Goal: Check status: Check status

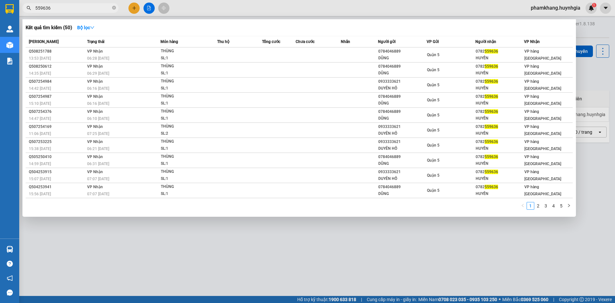
type input "559636"
click at [128, 262] on div at bounding box center [307, 151] width 615 height 303
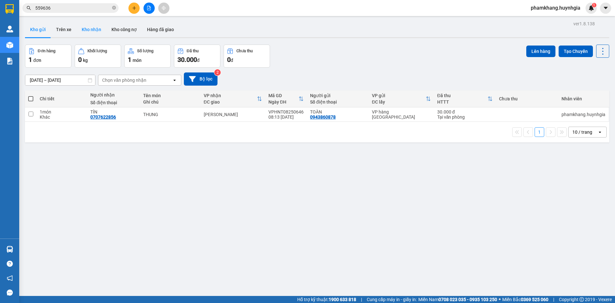
click at [87, 30] on button "Kho nhận" at bounding box center [92, 29] width 30 height 15
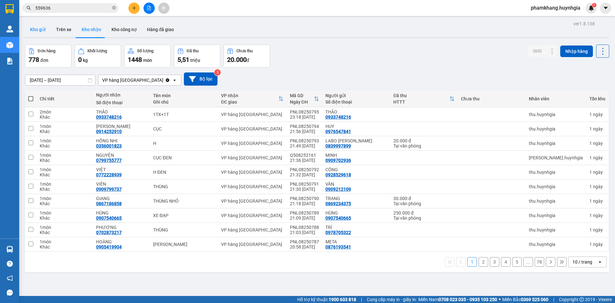
click at [42, 33] on button "Kho gửi" at bounding box center [38, 29] width 26 height 15
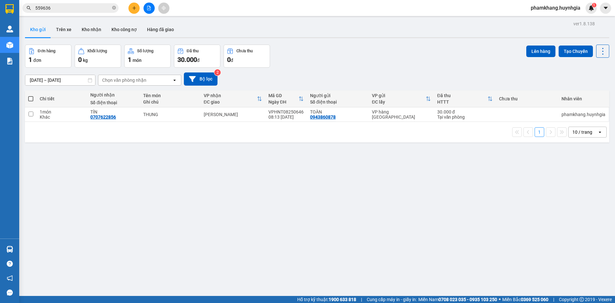
click at [94, 82] on input "[DATE] – [DATE]" at bounding box center [60, 80] width 70 height 10
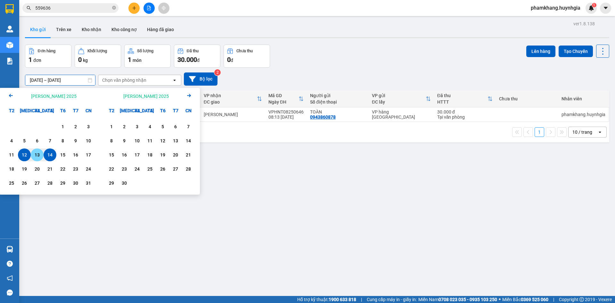
click at [39, 154] on div "13" at bounding box center [37, 155] width 9 height 8
click at [40, 155] on div "13" at bounding box center [37, 155] width 9 height 8
type input "[DATE] – [DATE]"
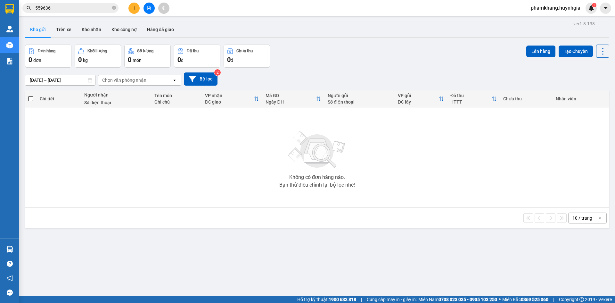
click at [139, 78] on div "Chọn văn phòng nhận" at bounding box center [124, 80] width 44 height 6
click at [204, 79] on button "Bộ lọc" at bounding box center [201, 78] width 34 height 13
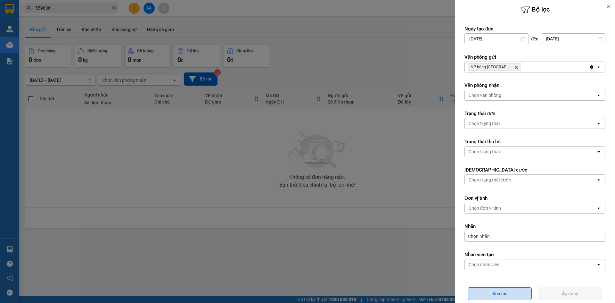
click at [501, 296] on button "Xoá lọc" at bounding box center [500, 293] width 64 height 13
type input "[DATE]"
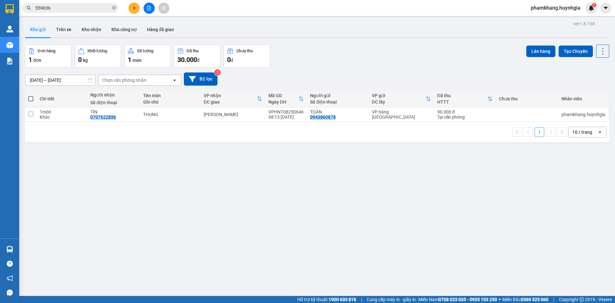
click at [64, 76] on input "[DATE] – [DATE]" at bounding box center [60, 80] width 70 height 10
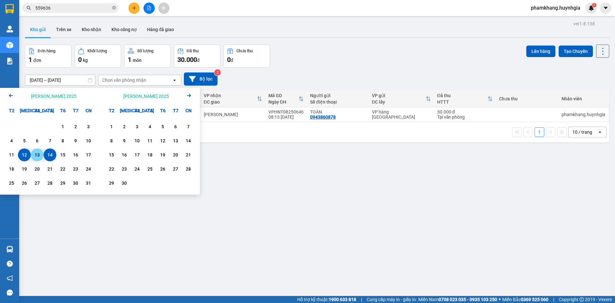
click at [35, 159] on div "13" at bounding box center [37, 154] width 13 height 13
click at [37, 151] on div "13" at bounding box center [37, 155] width 9 height 8
type input "[DATE] – [DATE]"
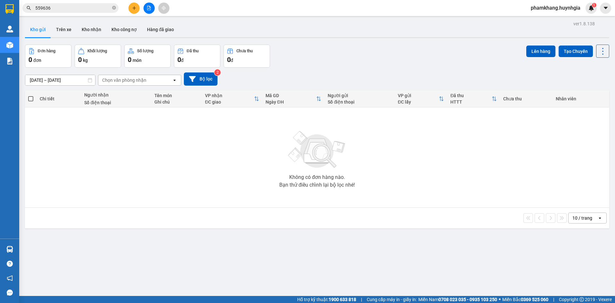
click at [167, 82] on div "Chọn văn phòng nhận" at bounding box center [135, 80] width 74 height 10
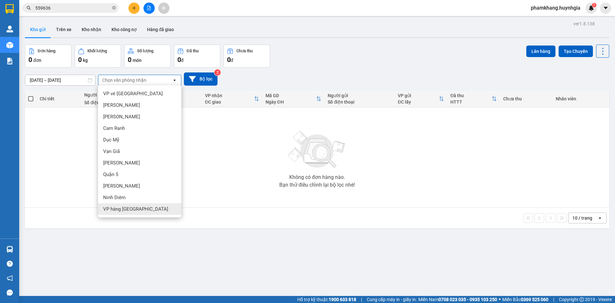
click at [123, 205] on div "VP hàng [GEOGRAPHIC_DATA]" at bounding box center [139, 209] width 83 height 12
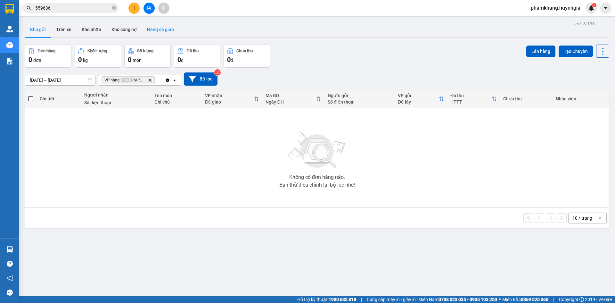
click at [148, 29] on button "Hàng đã giao" at bounding box center [160, 29] width 37 height 15
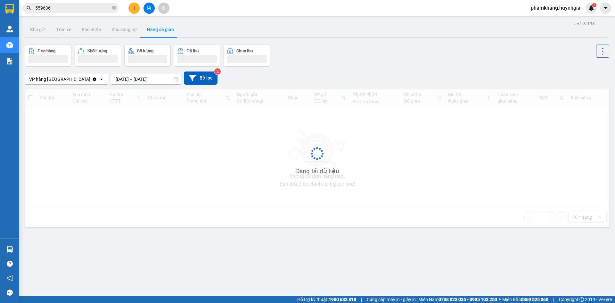
click at [96, 80] on icon "Clear value" at bounding box center [95, 79] width 4 height 4
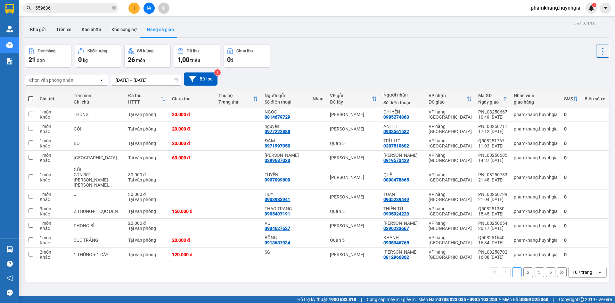
click at [73, 82] on div "Chọn văn phòng nhận" at bounding box center [62, 80] width 74 height 10
click at [68, 97] on div "VP hàng [GEOGRAPHIC_DATA]" at bounding box center [66, 94] width 83 height 12
click at [175, 79] on icon at bounding box center [176, 80] width 4 height 4
click at [167, 82] on input "[DATE] – [DATE]" at bounding box center [146, 80] width 70 height 10
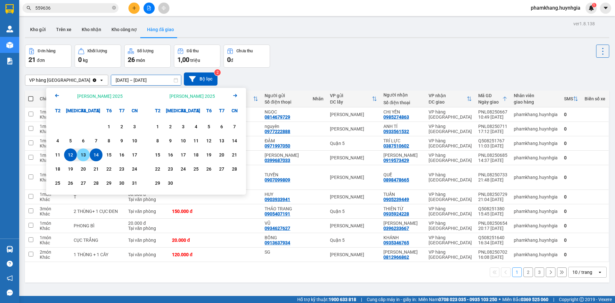
click at [84, 157] on div "13" at bounding box center [83, 155] width 9 height 8
click at [83, 157] on div "13" at bounding box center [83, 155] width 9 height 8
type input "[DATE] – [DATE]"
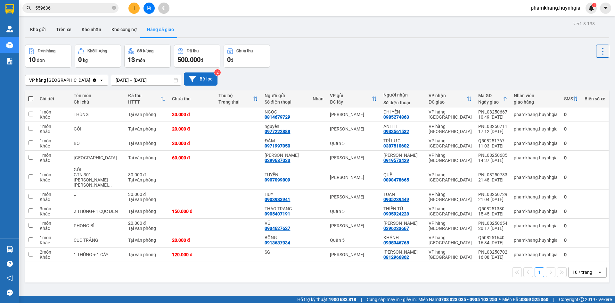
click at [202, 78] on button "Bộ lọc" at bounding box center [201, 78] width 34 height 13
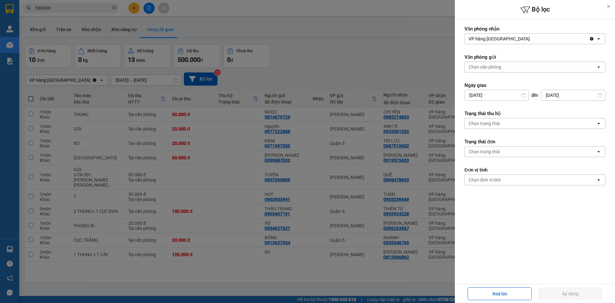
click at [508, 121] on div "Chọn trạng thái" at bounding box center [530, 123] width 131 height 10
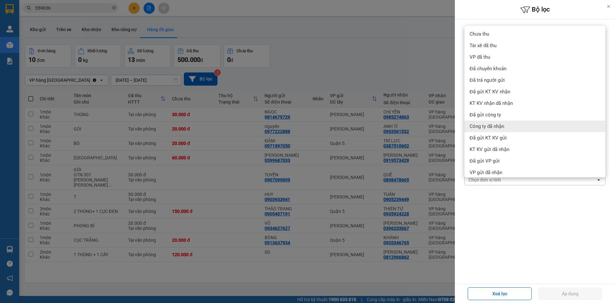
click at [443, 88] on div at bounding box center [307, 151] width 615 height 303
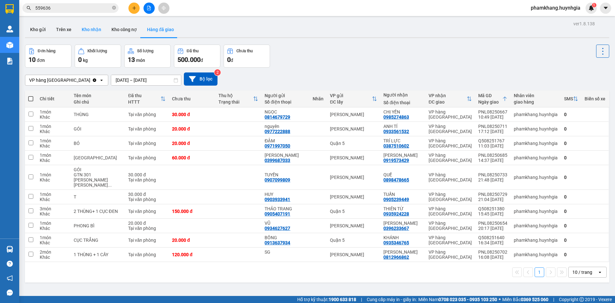
click at [102, 34] on button "Kho nhận" at bounding box center [92, 29] width 30 height 15
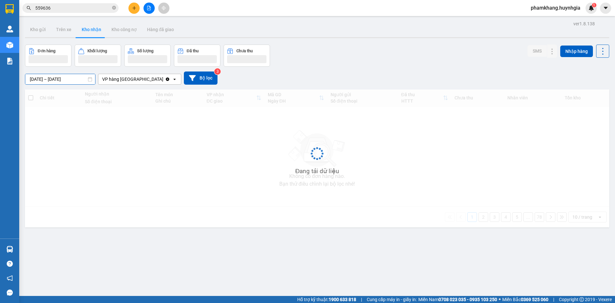
click at [83, 78] on input "[DATE] – [DATE]" at bounding box center [60, 79] width 70 height 10
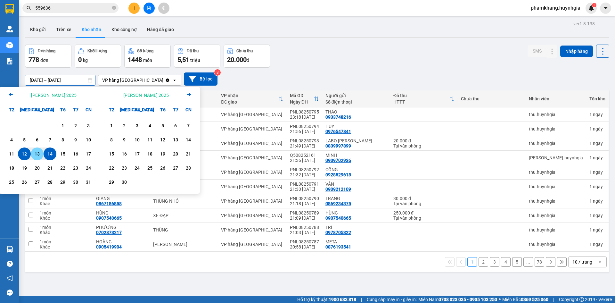
click at [42, 156] on div "13" at bounding box center [37, 153] width 13 height 13
click at [40, 155] on div "13" at bounding box center [37, 154] width 9 height 8
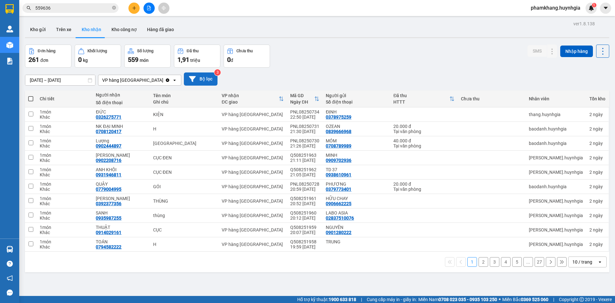
click at [192, 79] on icon at bounding box center [192, 79] width 7 height 6
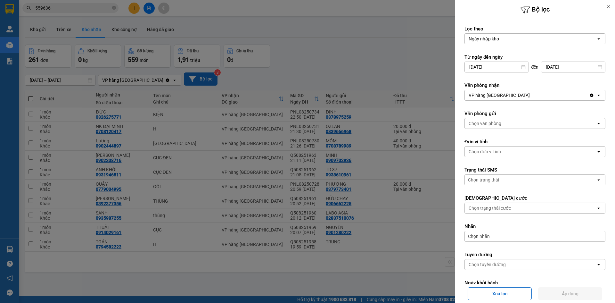
click at [517, 38] on div "Ngày nhập kho" at bounding box center [530, 39] width 131 height 10
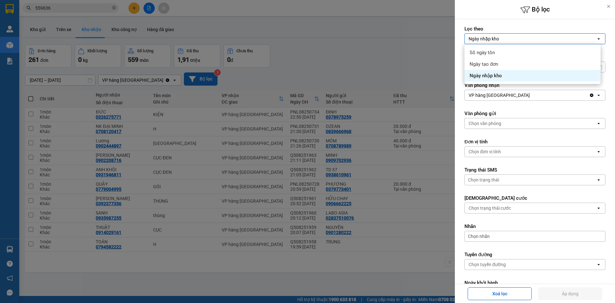
click at [517, 38] on div "Ngày nhập kho" at bounding box center [530, 39] width 131 height 10
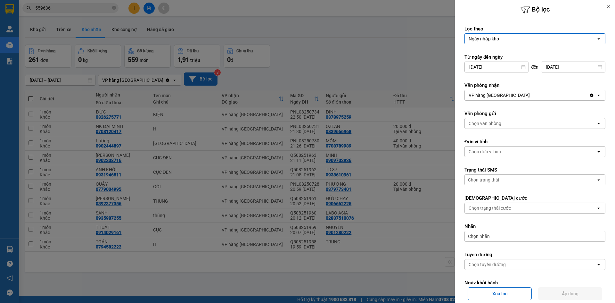
click at [503, 41] on div "Ngày nhập kho" at bounding box center [530, 39] width 131 height 10
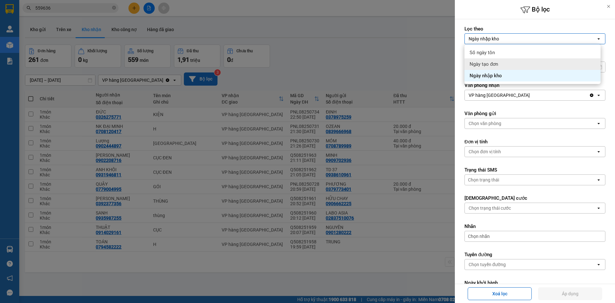
click at [494, 68] on div "Ngày tạo đơn" at bounding box center [533, 64] width 136 height 12
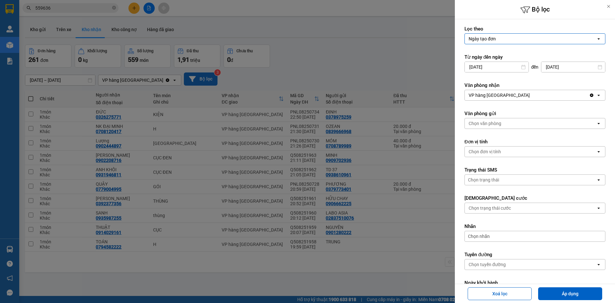
click at [295, 75] on div at bounding box center [307, 151] width 615 height 303
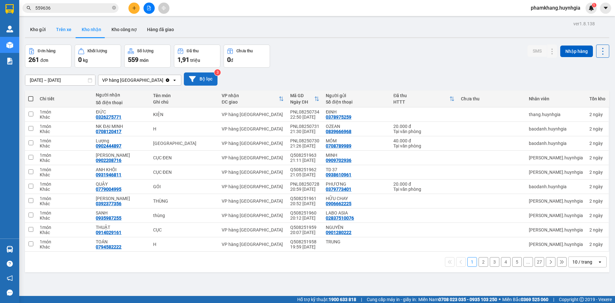
click at [61, 34] on button "Trên xe" at bounding box center [64, 29] width 26 height 15
type input "[DATE] – [DATE]"
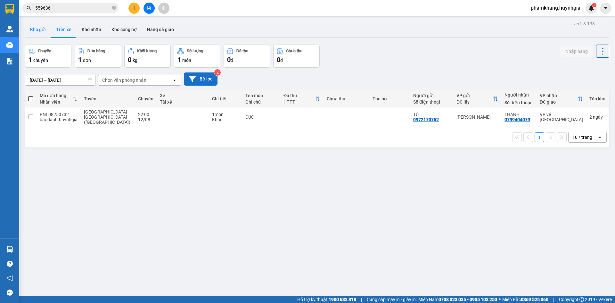
click at [49, 33] on button "Kho gửi" at bounding box center [38, 29] width 26 height 15
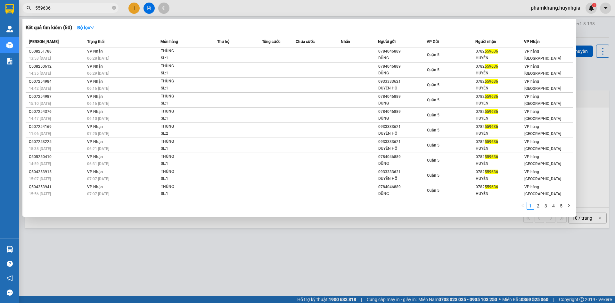
drag, startPoint x: 116, startPoint y: 9, endPoint x: 107, endPoint y: 9, distance: 9.0
click at [116, 9] on icon "close-circle" at bounding box center [114, 8] width 4 height 4
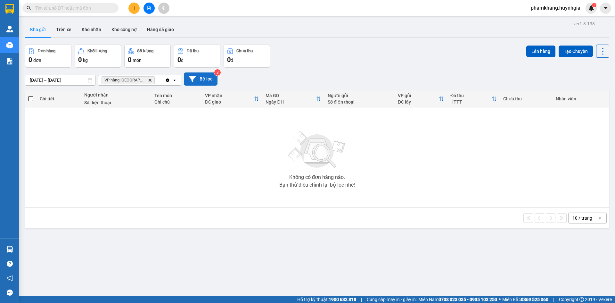
click at [71, 9] on input "text" at bounding box center [73, 7] width 76 height 7
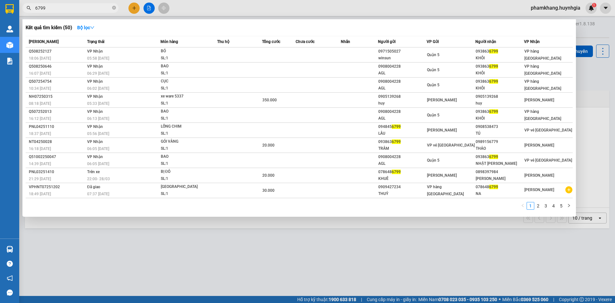
type input "6799"
click at [182, 270] on div at bounding box center [307, 151] width 615 height 303
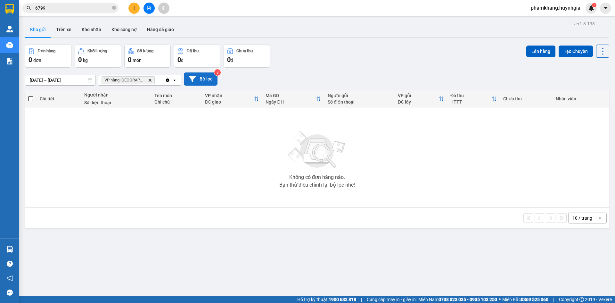
click at [149, 80] on icon "VP hàng Nha Trang, close by backspace" at bounding box center [150, 80] width 3 height 3
click at [205, 77] on button "Bộ lọc" at bounding box center [201, 78] width 34 height 13
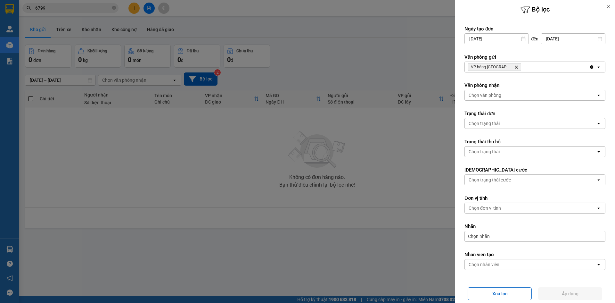
click at [489, 286] on div "Xoá lọc Áp dụng" at bounding box center [535, 294] width 157 height 16
click at [489, 290] on button "Xoá lọc" at bounding box center [500, 293] width 64 height 13
type input "[DATE]"
type input "[DATE] – [DATE]"
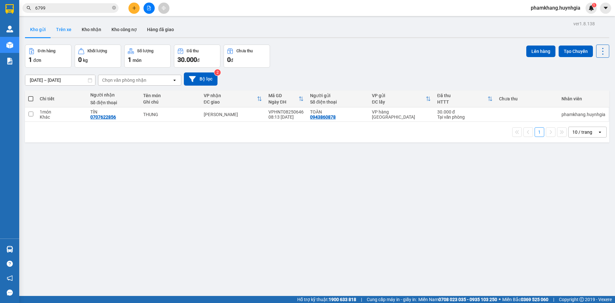
click at [60, 25] on button "Trên xe" at bounding box center [64, 29] width 26 height 15
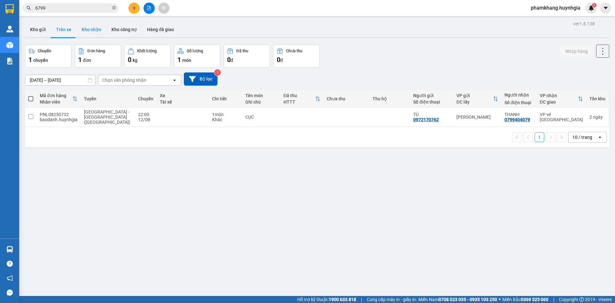
click at [86, 25] on button "Kho nhận" at bounding box center [92, 29] width 30 height 15
type input "[DATE] – [DATE]"
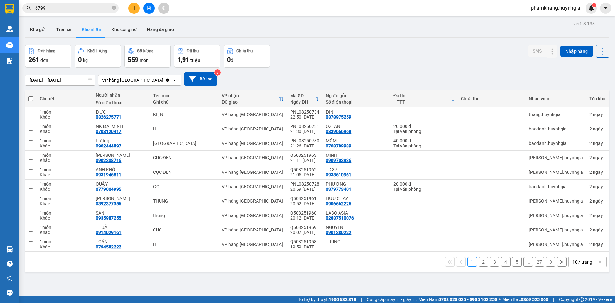
click at [481, 264] on button "2" at bounding box center [484, 262] width 10 height 10
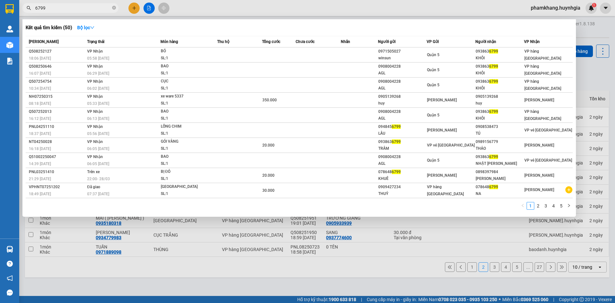
click at [116, 9] on span "6799" at bounding box center [70, 8] width 96 height 10
click at [114, 9] on icon "close-circle" at bounding box center [114, 8] width 4 height 4
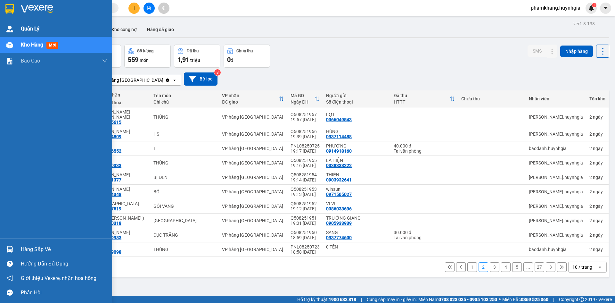
click at [19, 32] on div "Quản Lý" at bounding box center [56, 29] width 112 height 16
click at [53, 27] on div "Quản Lý" at bounding box center [64, 29] width 87 height 16
click at [21, 30] on span "Quản Lý" at bounding box center [30, 29] width 19 height 8
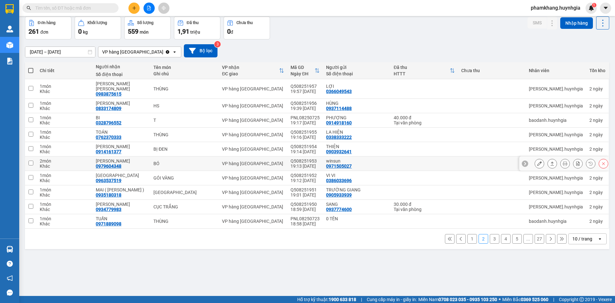
scroll to position [29, 0]
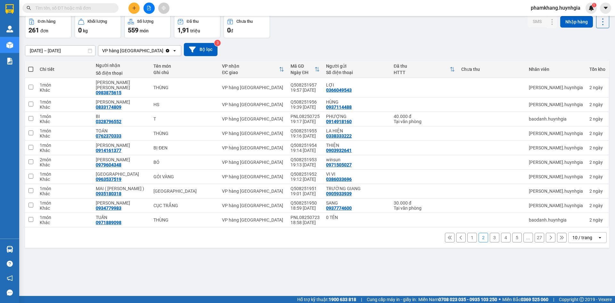
click at [490, 233] on button "3" at bounding box center [495, 238] width 10 height 10
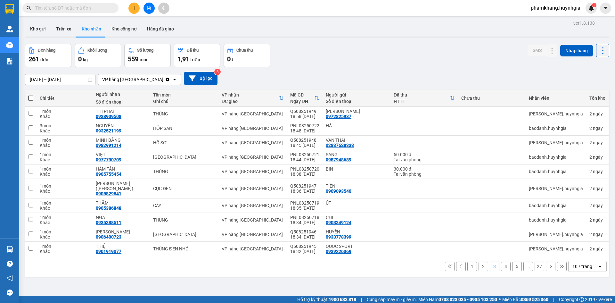
scroll to position [0, 0]
click at [43, 32] on button "Kho gửi" at bounding box center [38, 29] width 26 height 15
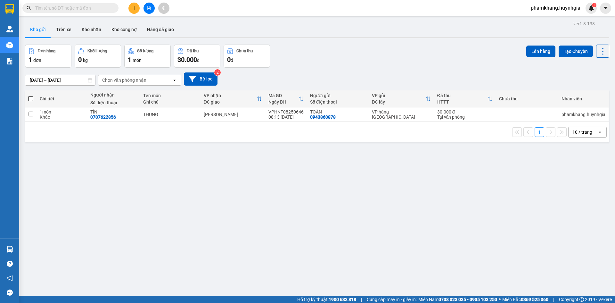
click at [87, 82] on input "[DATE] – [DATE]" at bounding box center [60, 80] width 70 height 10
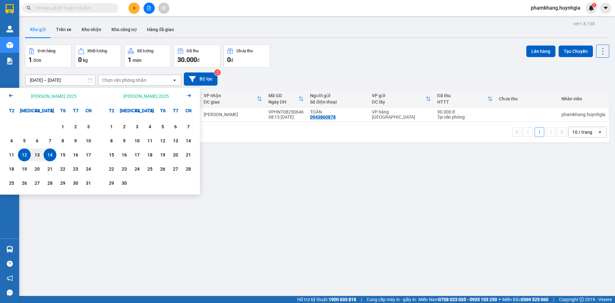
click at [23, 154] on div "12" at bounding box center [24, 155] width 9 height 8
click at [37, 155] on div "13" at bounding box center [37, 155] width 9 height 8
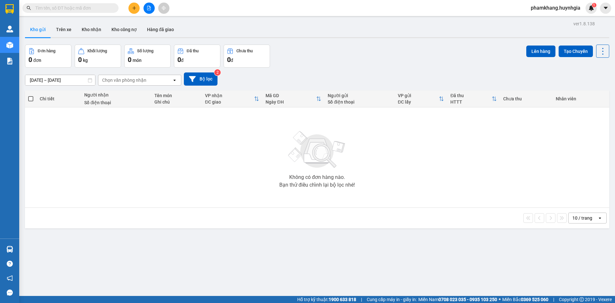
click at [241, 154] on div "Không có đơn hàng nào. Bạn thử điều chỉnh lại bộ lọc nhé!" at bounding box center [317, 157] width 578 height 96
click at [295, 178] on div "Không có đơn hàng nào." at bounding box center [317, 177] width 56 height 5
click at [119, 81] on div "Chọn văn phòng nhận" at bounding box center [124, 80] width 44 height 6
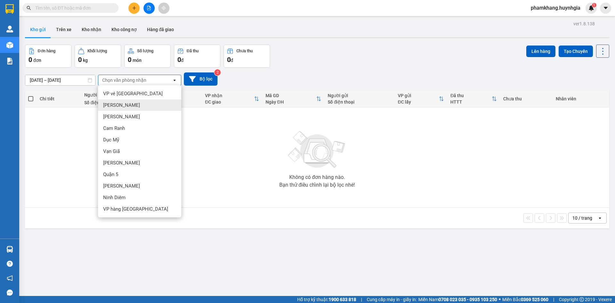
click at [122, 102] on span "[PERSON_NAME]" at bounding box center [121, 105] width 37 height 6
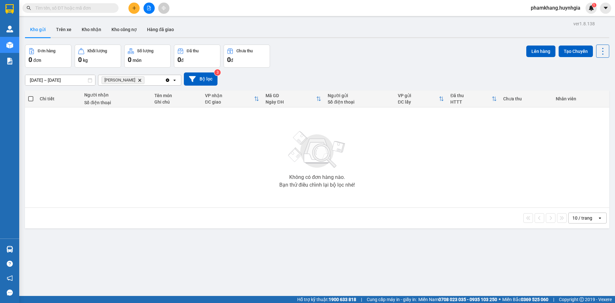
click at [152, 83] on div "[PERSON_NAME] Lão Delete" at bounding box center [131, 80] width 67 height 10
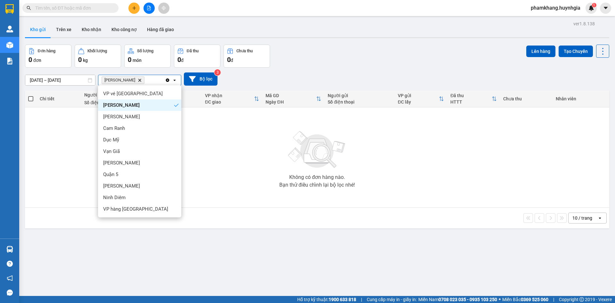
click at [167, 81] on icon "Clear all" at bounding box center [168, 80] width 4 height 4
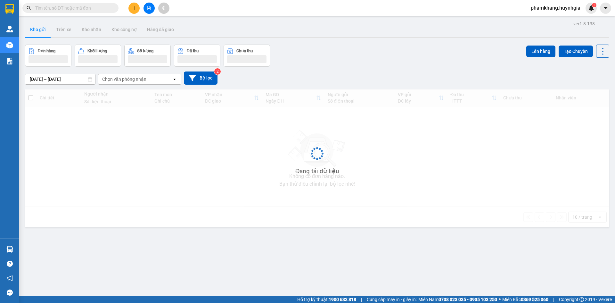
click at [157, 82] on div "Chọn văn phòng nhận" at bounding box center [135, 79] width 74 height 10
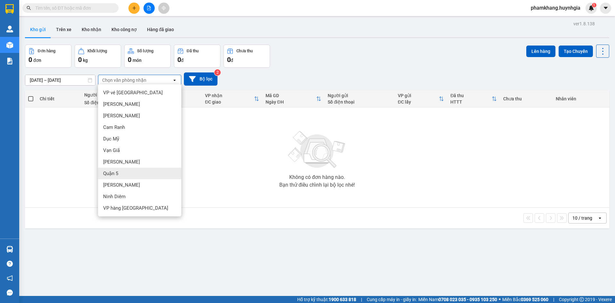
click at [119, 176] on div "Quận 5" at bounding box center [139, 174] width 83 height 12
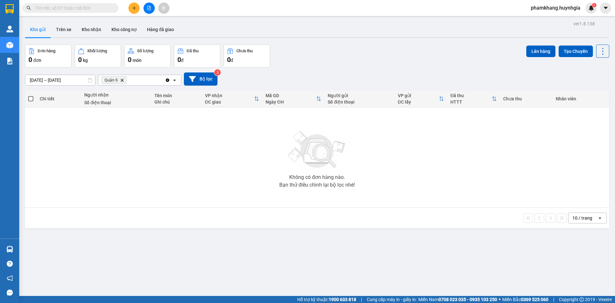
click at [167, 82] on icon "Clear all" at bounding box center [167, 80] width 5 height 5
click at [155, 82] on div "Chọn văn phòng nhận" at bounding box center [135, 80] width 74 height 10
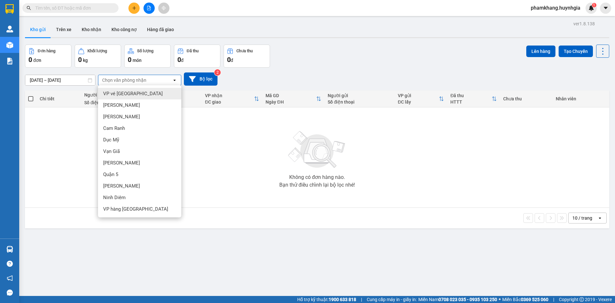
click at [137, 95] on span "VP vé [GEOGRAPHIC_DATA]" at bounding box center [133, 93] width 60 height 6
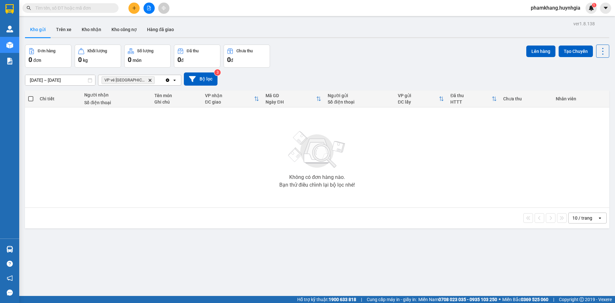
click at [148, 80] on icon "Delete" at bounding box center [150, 80] width 4 height 4
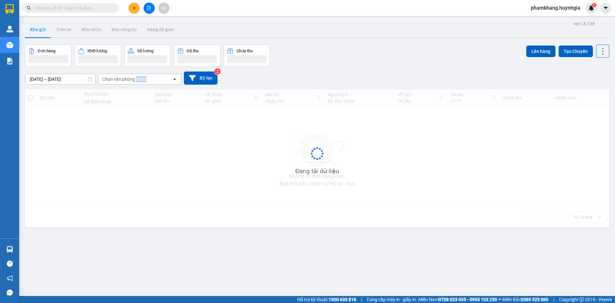
click at [138, 80] on div "Chọn văn phòng nhận" at bounding box center [124, 79] width 44 height 6
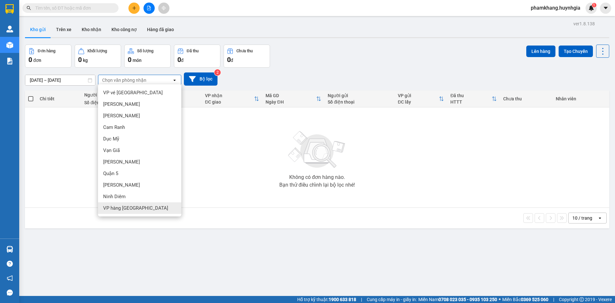
click at [118, 210] on span "VP hàng [GEOGRAPHIC_DATA]" at bounding box center [135, 208] width 65 height 6
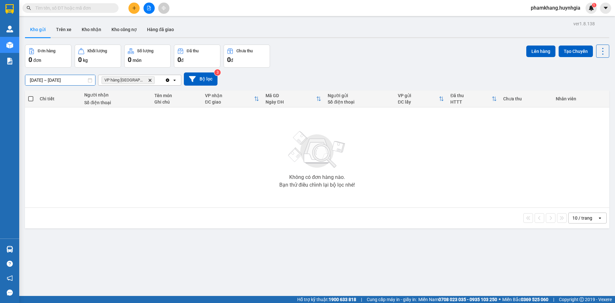
click at [71, 79] on input "[DATE] – [DATE]" at bounding box center [60, 80] width 70 height 10
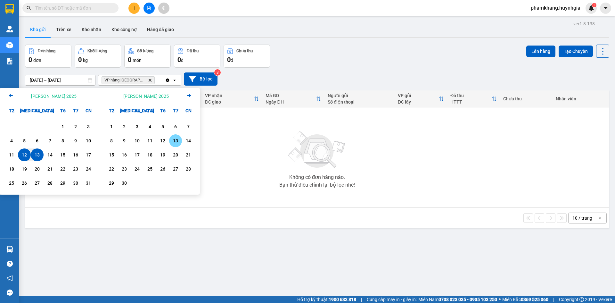
click at [172, 137] on div "13" at bounding box center [175, 140] width 13 height 13
click at [173, 139] on div "13" at bounding box center [175, 141] width 9 height 8
type input "[DATE] – [DATE]"
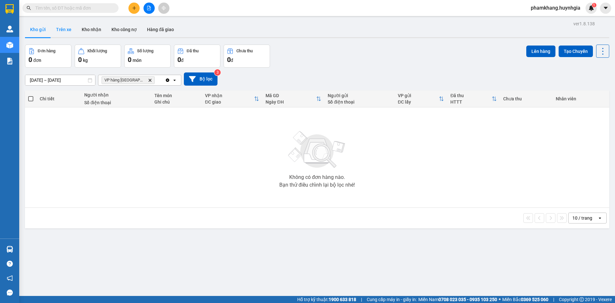
click at [72, 29] on button "Trên xe" at bounding box center [64, 29] width 26 height 15
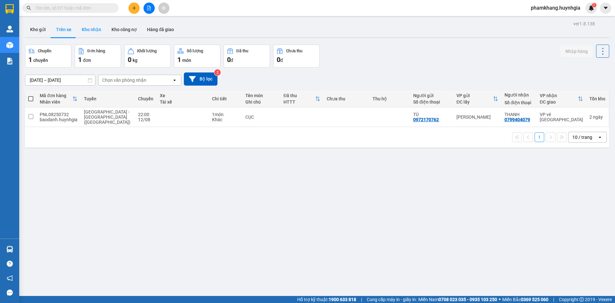
click at [83, 27] on button "Kho nhận" at bounding box center [92, 29] width 30 height 15
type input "[DATE] – [DATE]"
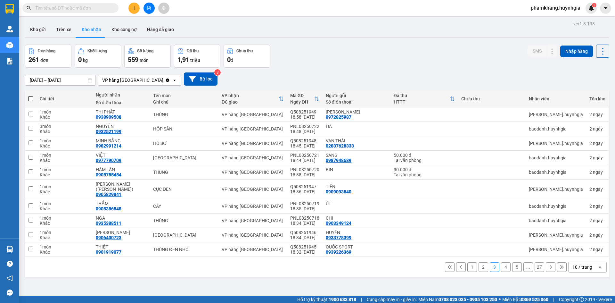
click at [46, 60] on span "đơn" at bounding box center [44, 60] width 8 height 5
click at [122, 33] on button "Kho công nợ" at bounding box center [124, 29] width 36 height 15
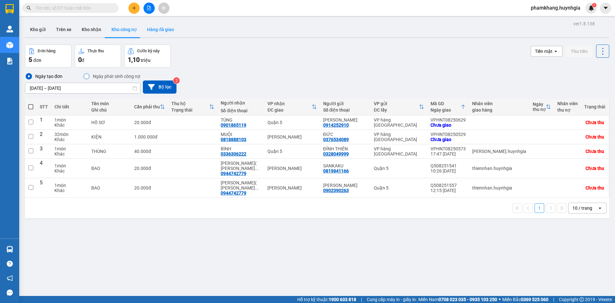
click at [155, 31] on button "Hàng đã giao" at bounding box center [160, 29] width 37 height 15
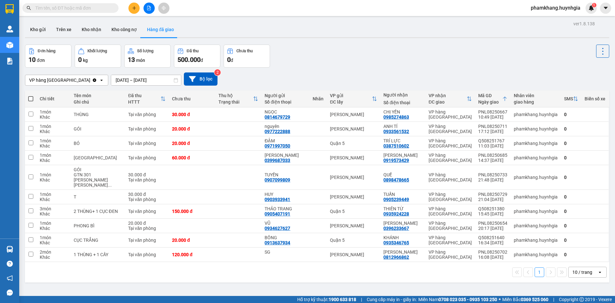
drag, startPoint x: 109, startPoint y: 11, endPoint x: 110, endPoint y: 7, distance: 3.9
click at [110, 8] on input "text" at bounding box center [73, 7] width 76 height 7
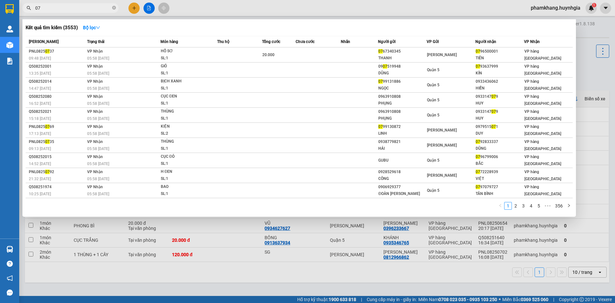
type input "0"
type input "718"
